Goal: Check status: Check status

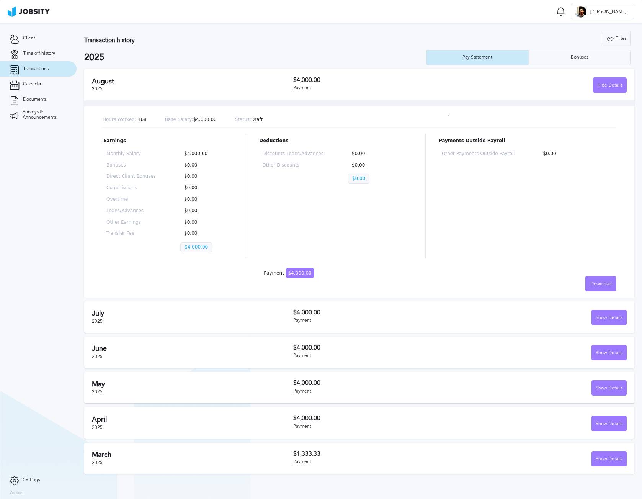
click at [171, 315] on div "[DATE]" at bounding box center [192, 316] width 201 height 15
click at [608, 310] on div "Show Details" at bounding box center [609, 317] width 34 height 15
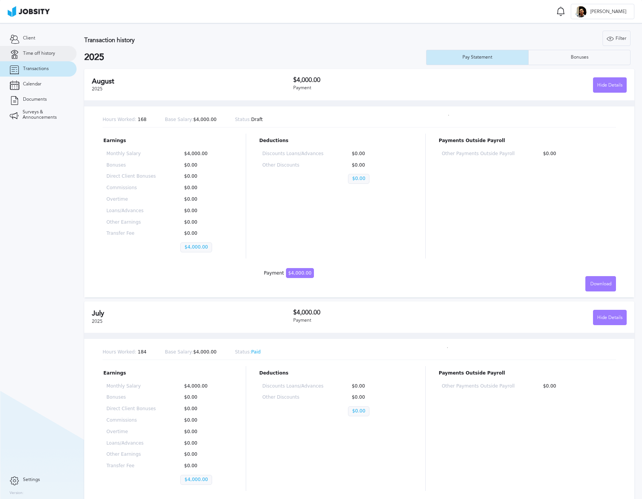
click at [33, 55] on span "Time off history" at bounding box center [39, 53] width 32 height 5
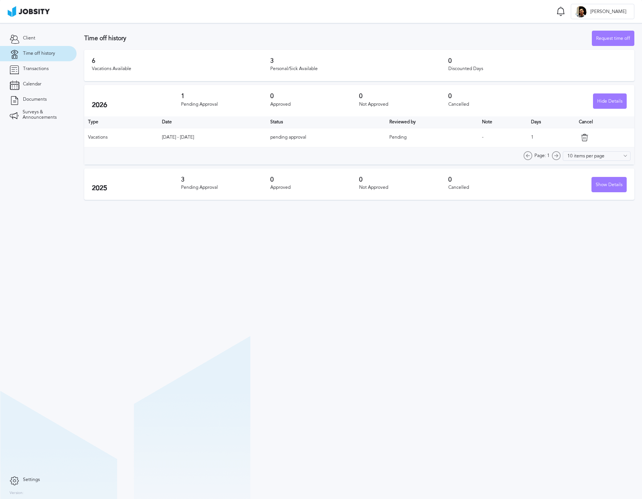
click at [439, 147] on div "Page: 1 10 items per page 5 items per page 10 items per page 15 items per page …" at bounding box center [359, 155] width 550 height 17
click at [185, 136] on td "[DATE] - [DATE]" at bounding box center [212, 137] width 108 height 19
click at [517, 204] on section "Time off history Request time off 6 Vacations Available 3 Personal/Sick Availab…" at bounding box center [359, 261] width 565 height 476
click at [617, 189] on div "Show Details" at bounding box center [609, 184] width 34 height 15
